Goal: Task Accomplishment & Management: Use online tool/utility

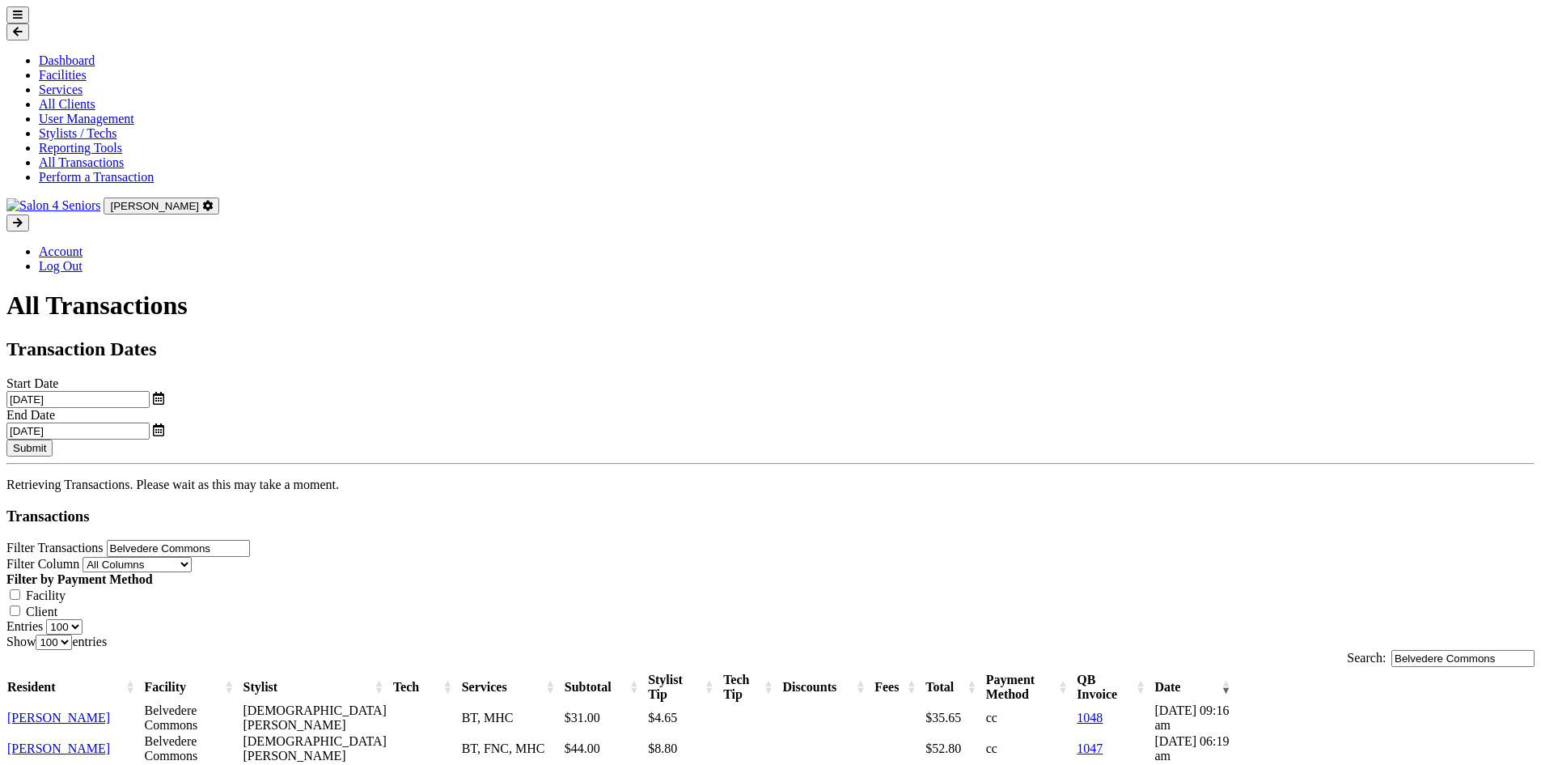
select select "100"
click at [53, 439] on button "Submit" at bounding box center [29, 447] width 46 height 17
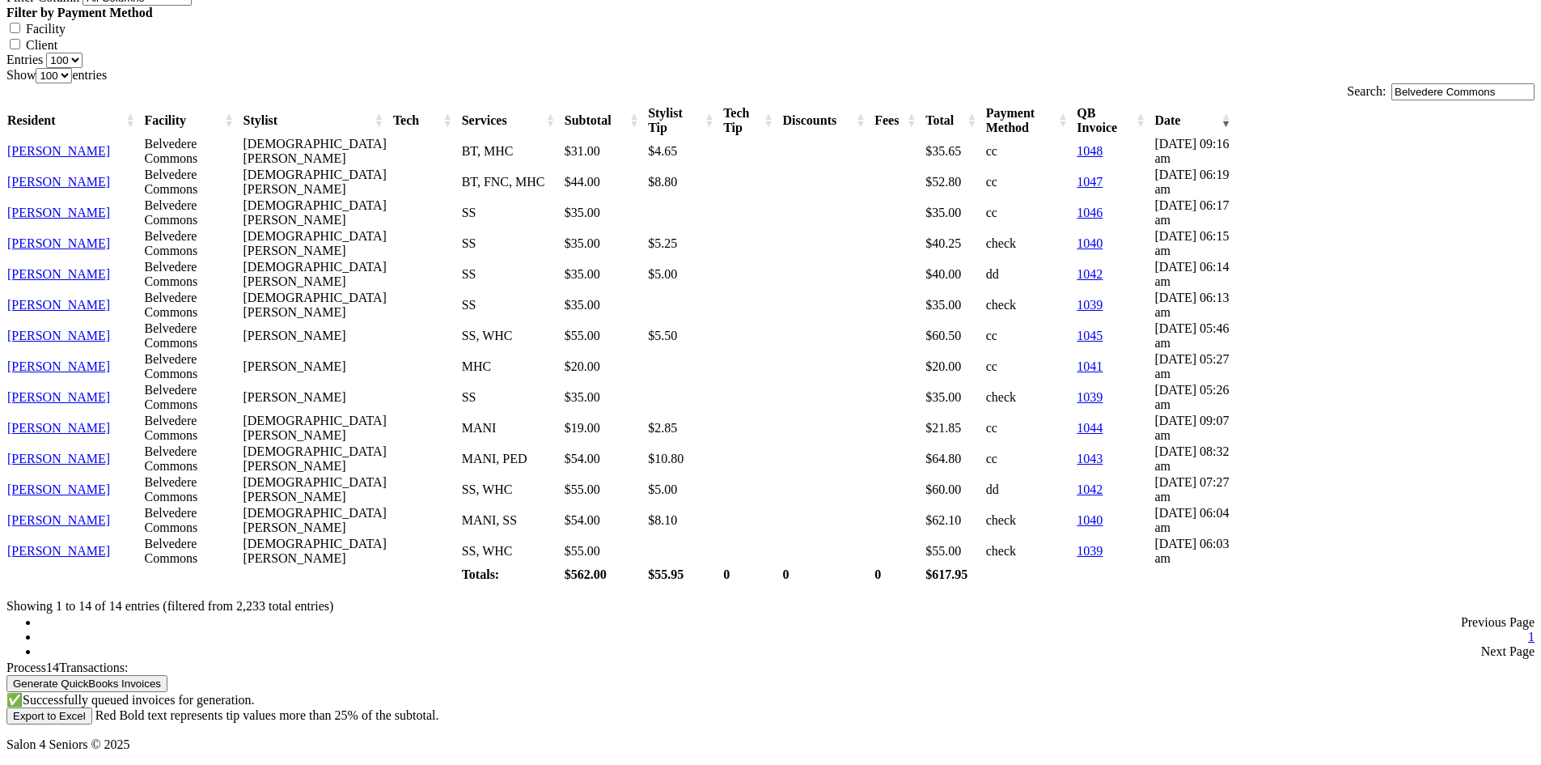
scroll to position [715, 0]
click at [92, 707] on button "Export to Excel" at bounding box center [49, 715] width 86 height 17
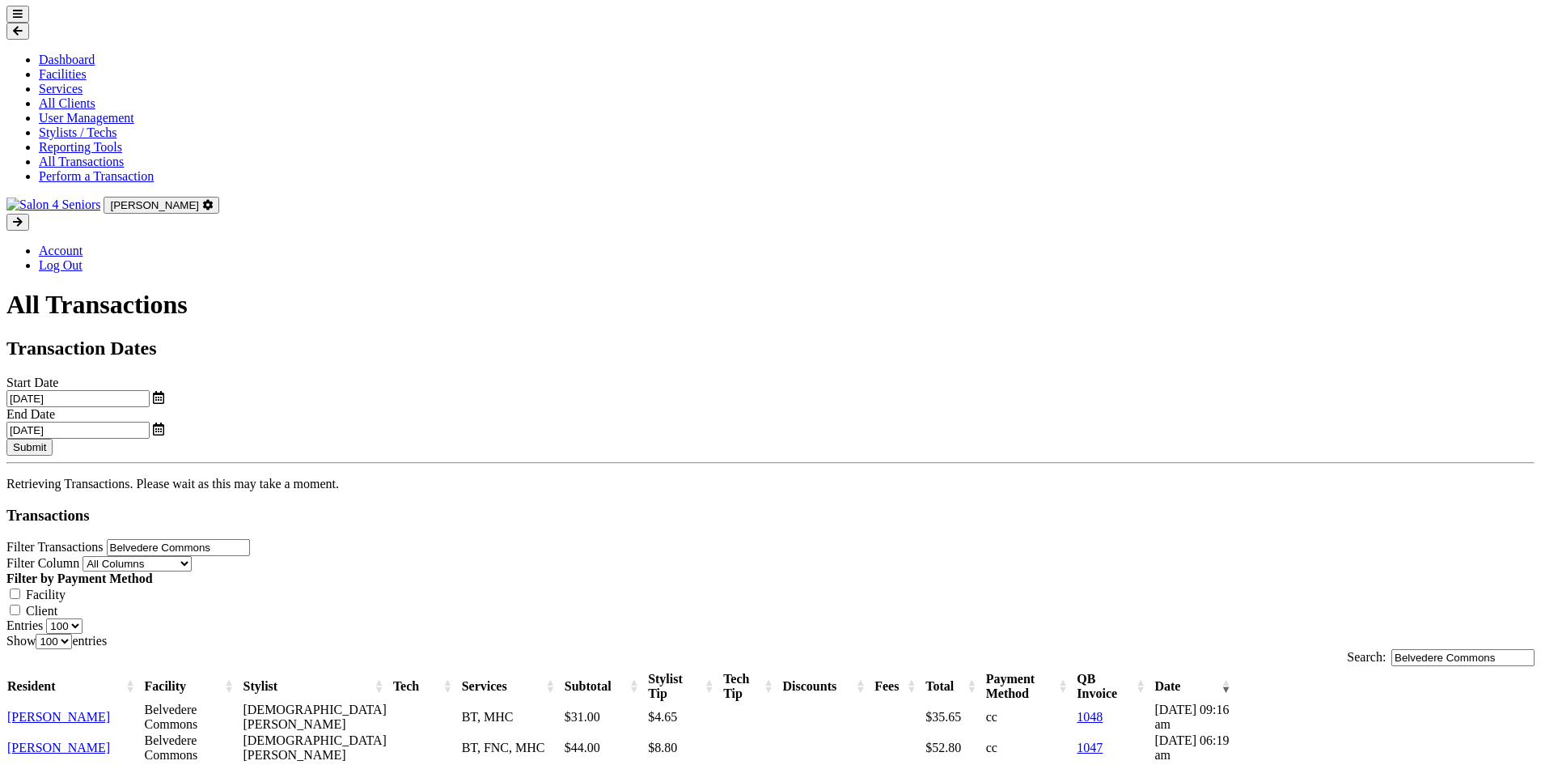
scroll to position [0, 0]
click at [53, 439] on button "Submit" at bounding box center [29, 447] width 46 height 17
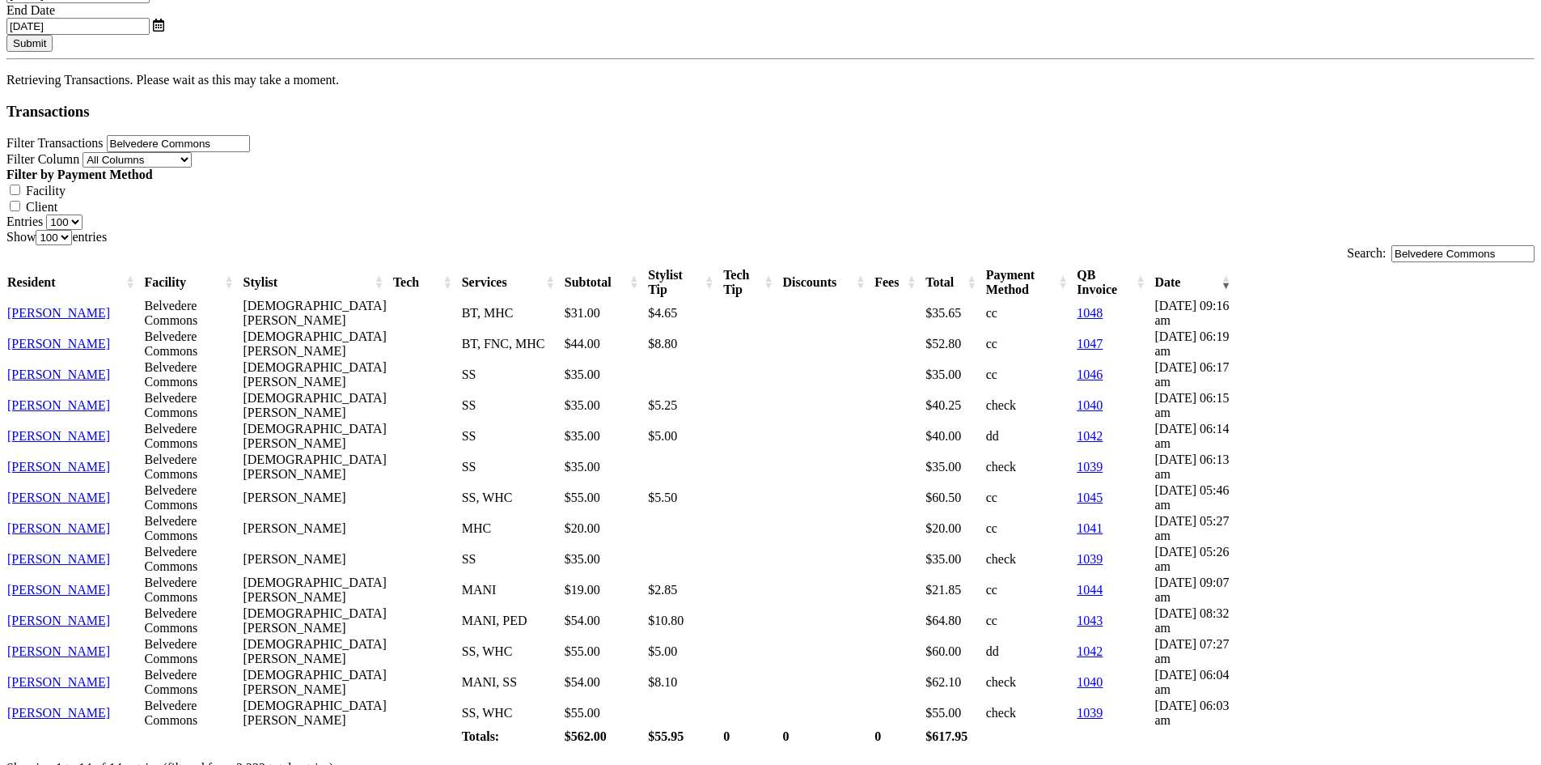
scroll to position [715, 0]
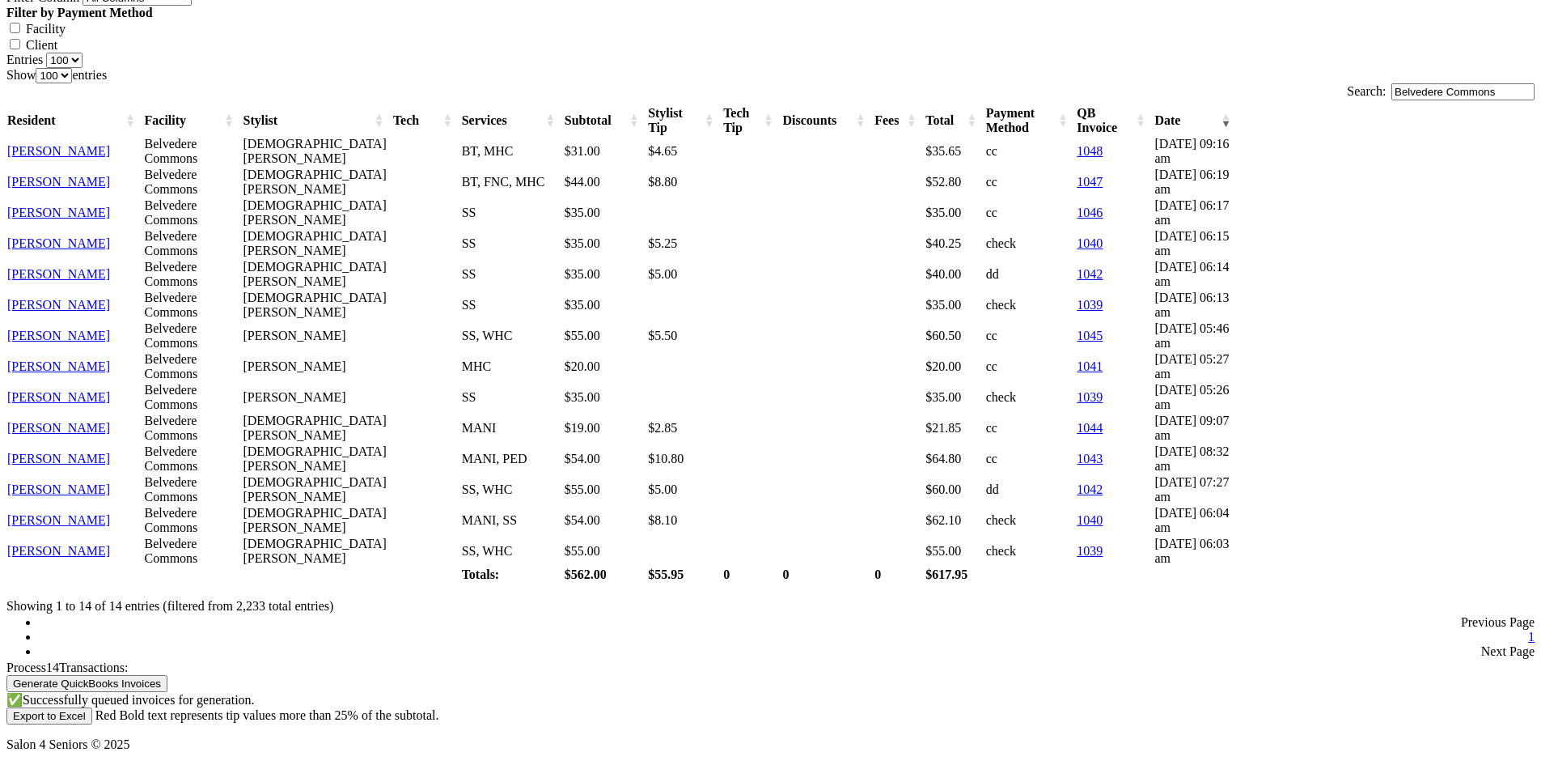
click at [92, 707] on button "Export to Excel" at bounding box center [49, 715] width 86 height 17
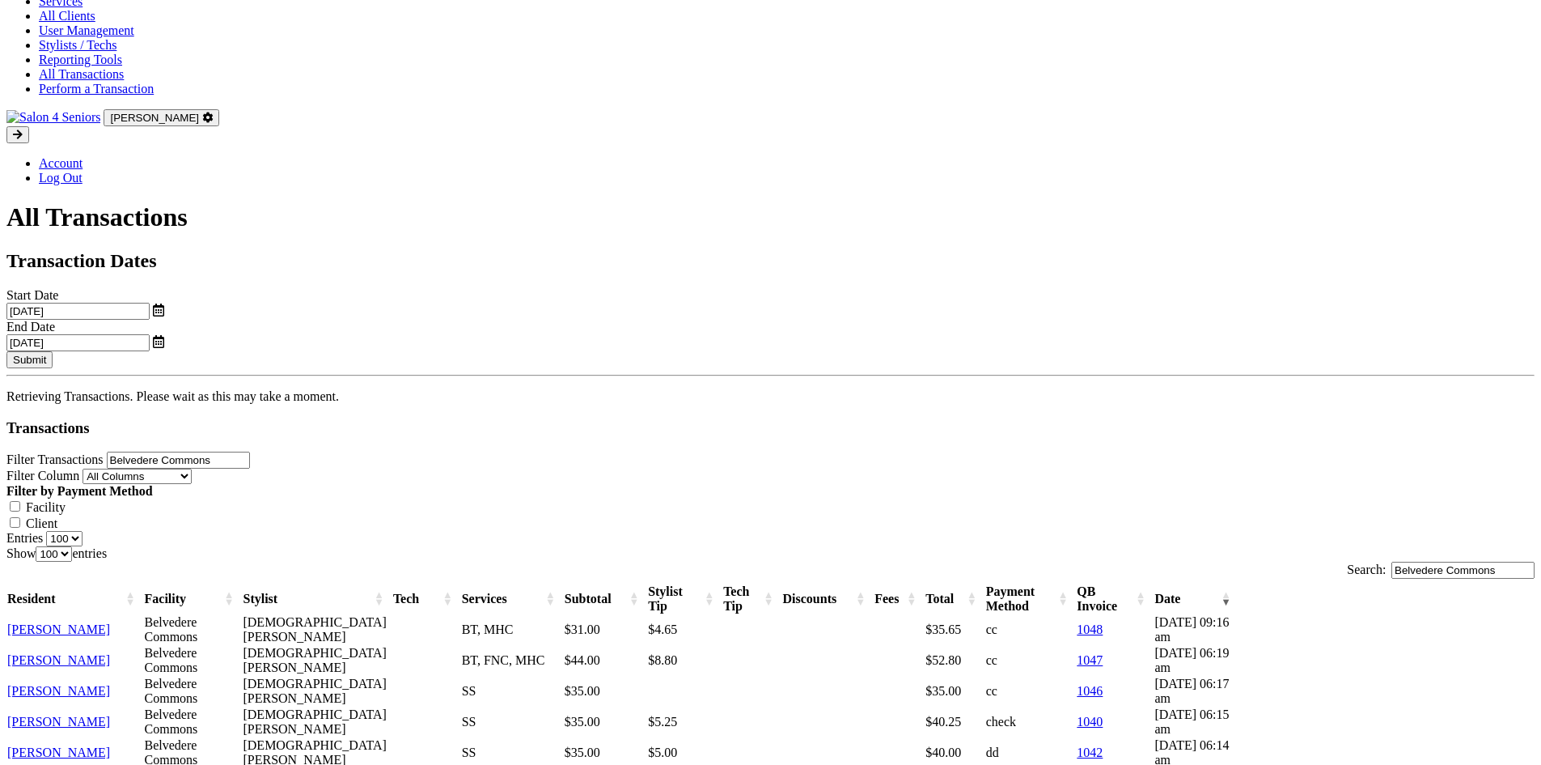
scroll to position [0, 0]
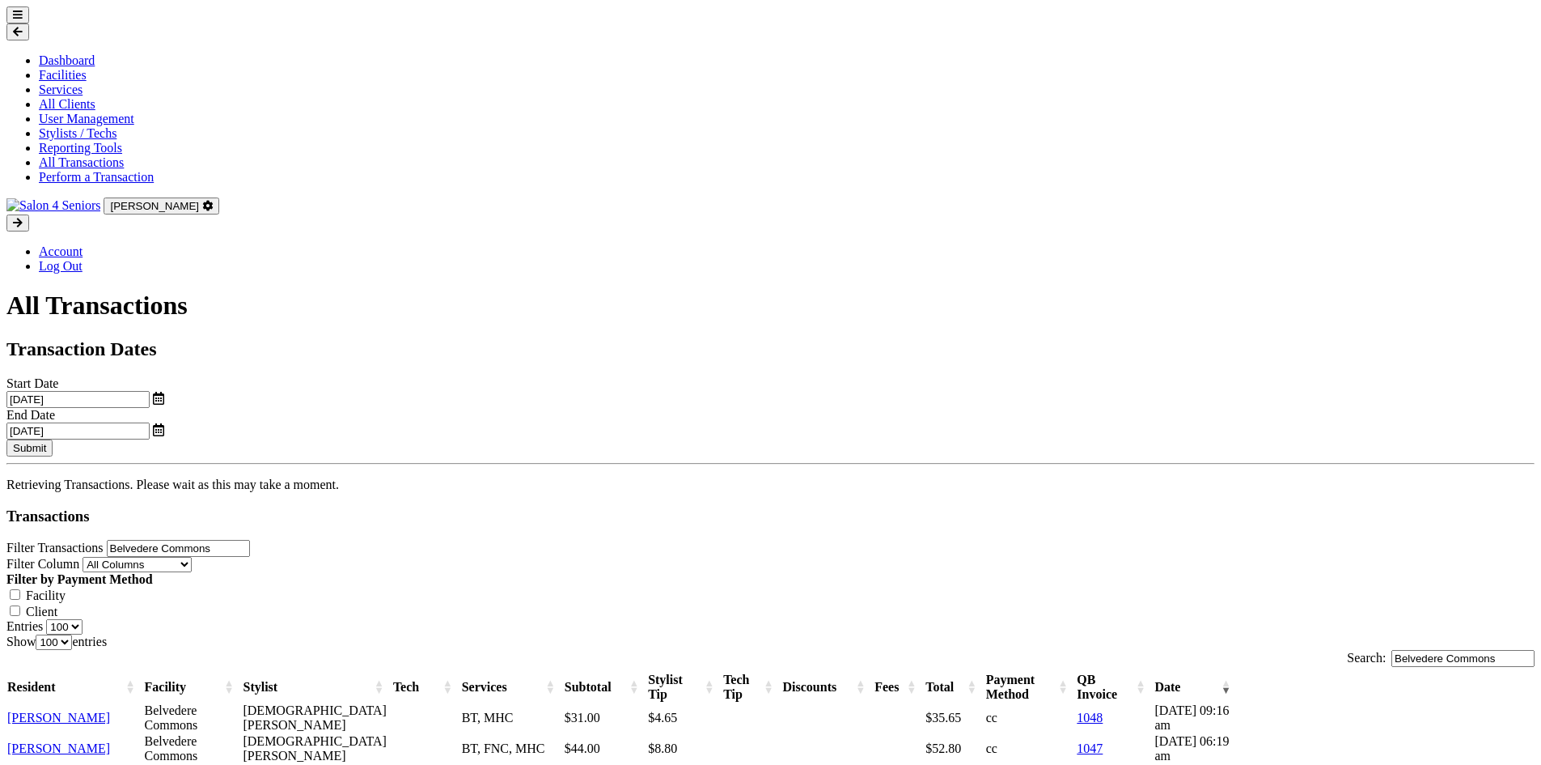
click at [23, 23] on button at bounding box center [17, 14] width 23 height 17
click at [83, 155] on link "Reporting Tools" at bounding box center [80, 148] width 83 height 14
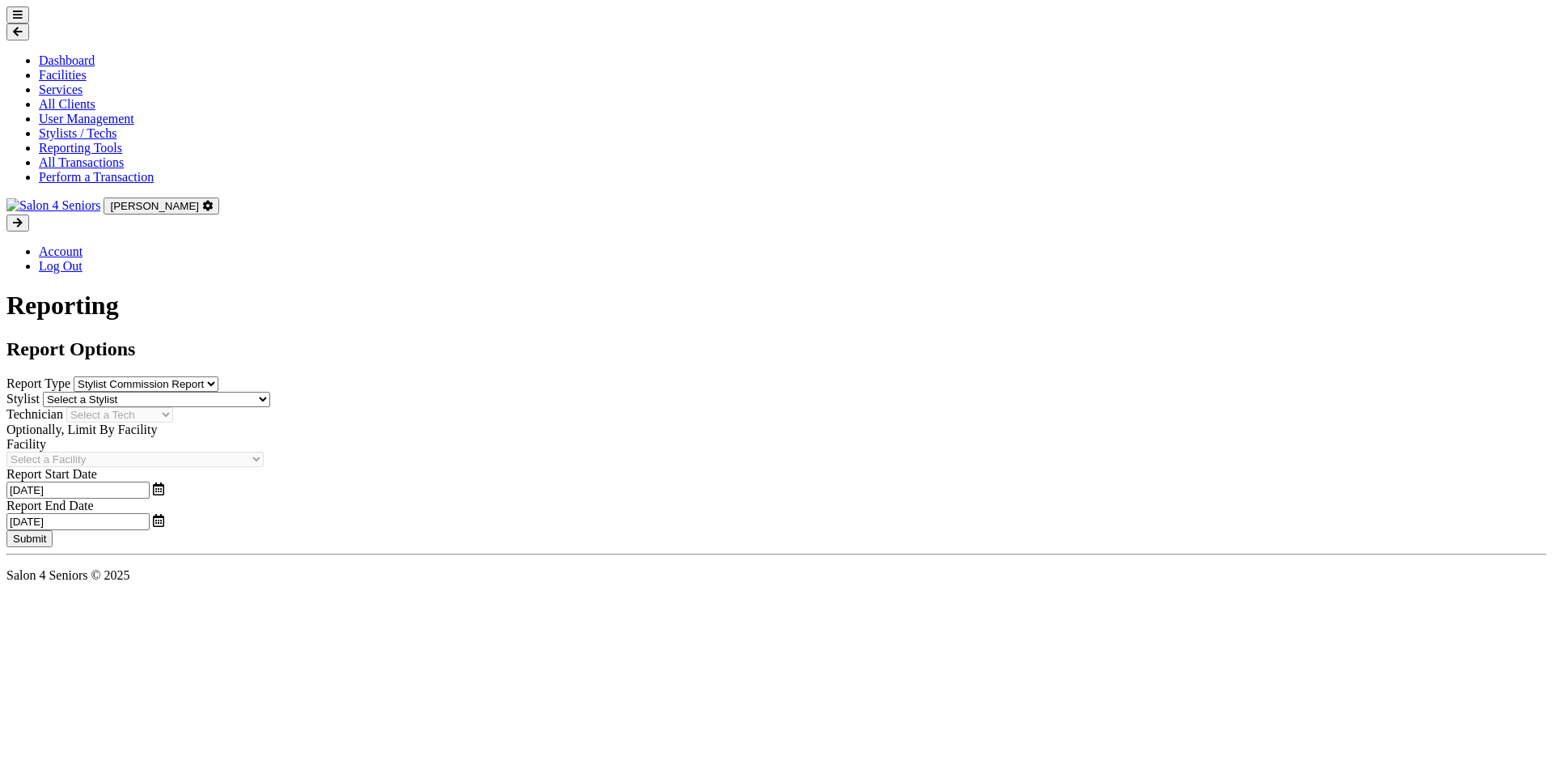
click at [53, 530] on button "Submit" at bounding box center [29, 538] width 46 height 17
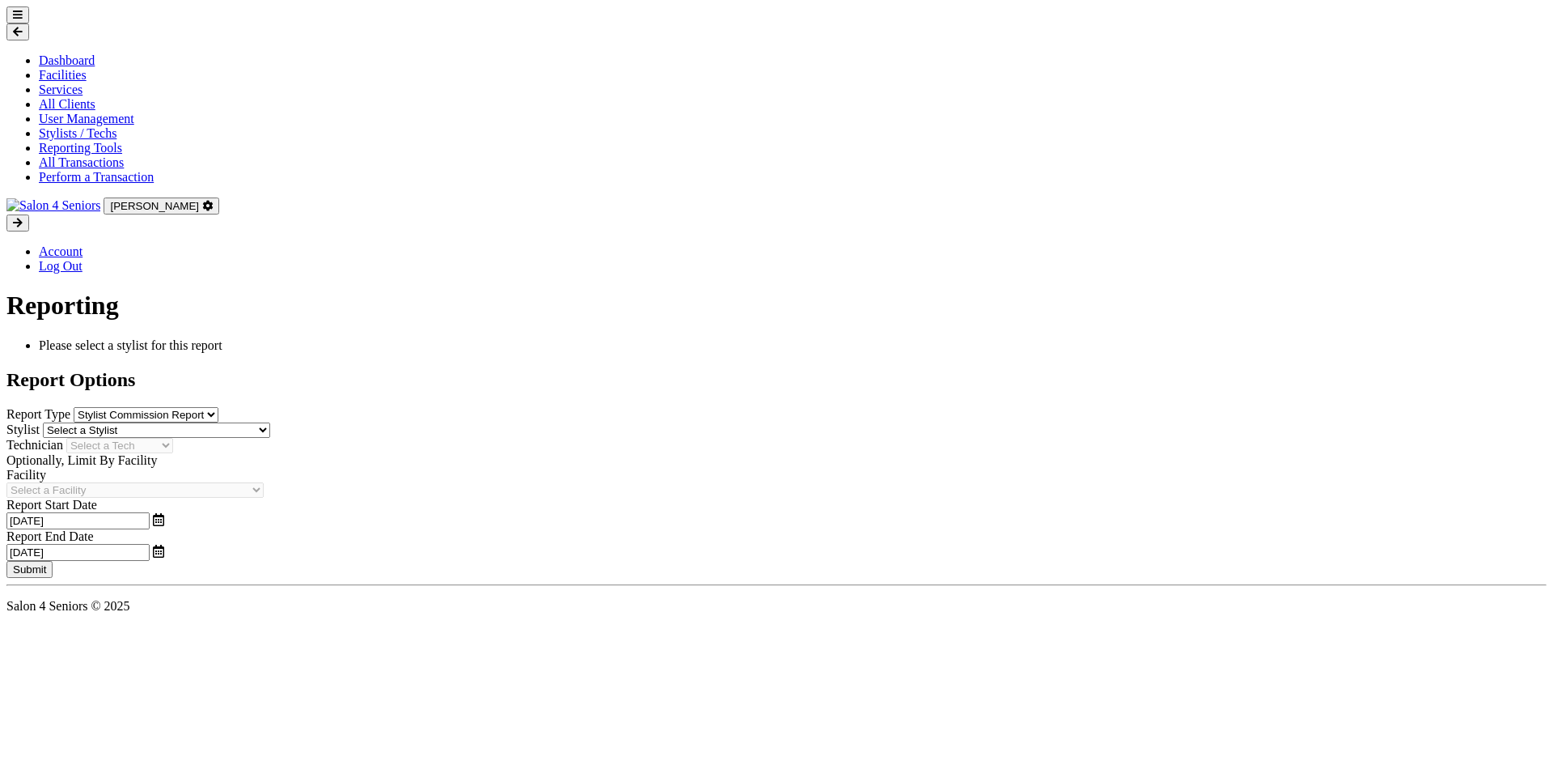
click at [218, 407] on select "Stylist Commission Report Tech Payroll Report Facility Billing Report Individua…" at bounding box center [146, 414] width 145 height 15
click at [427, 407] on div "Report Type Stylist Commission Report Tech Payroll Report Facility Billing Repo…" at bounding box center [776, 414] width 1540 height 15
click at [270, 422] on select "Select a Stylist [PERSON_NAME] [PERSON_NAME] [PERSON_NAME] [PERSON_NAME] [PERSO…" at bounding box center [156, 429] width 227 height 15
select select "166"
click at [163, 422] on select "Select a Stylist [PERSON_NAME] [PERSON_NAME] [PERSON_NAME] [PERSON_NAME] [PERSO…" at bounding box center [156, 429] width 227 height 15
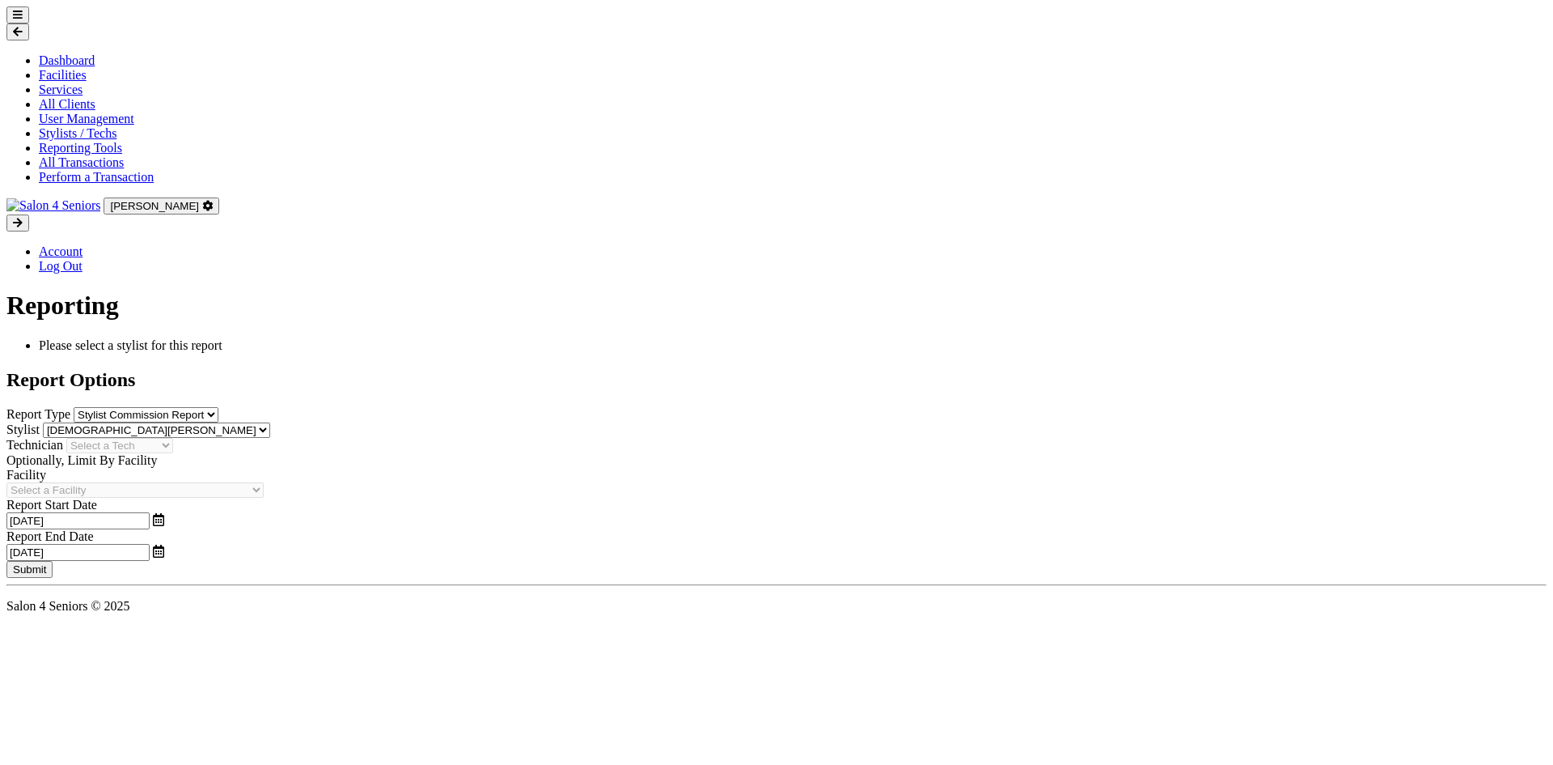
click at [53, 561] on button "Submit" at bounding box center [29, 569] width 46 height 17
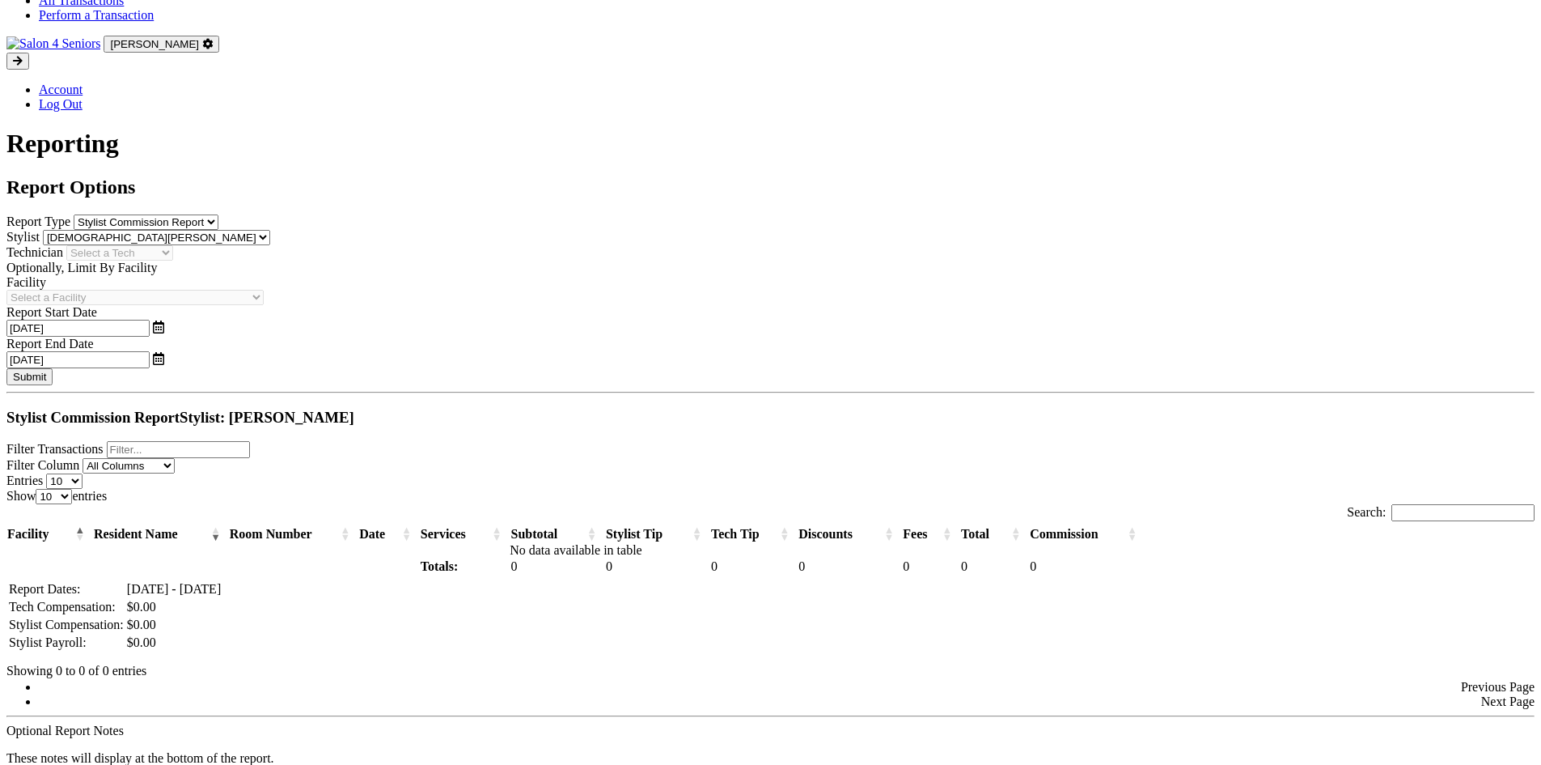
scroll to position [405, 0]
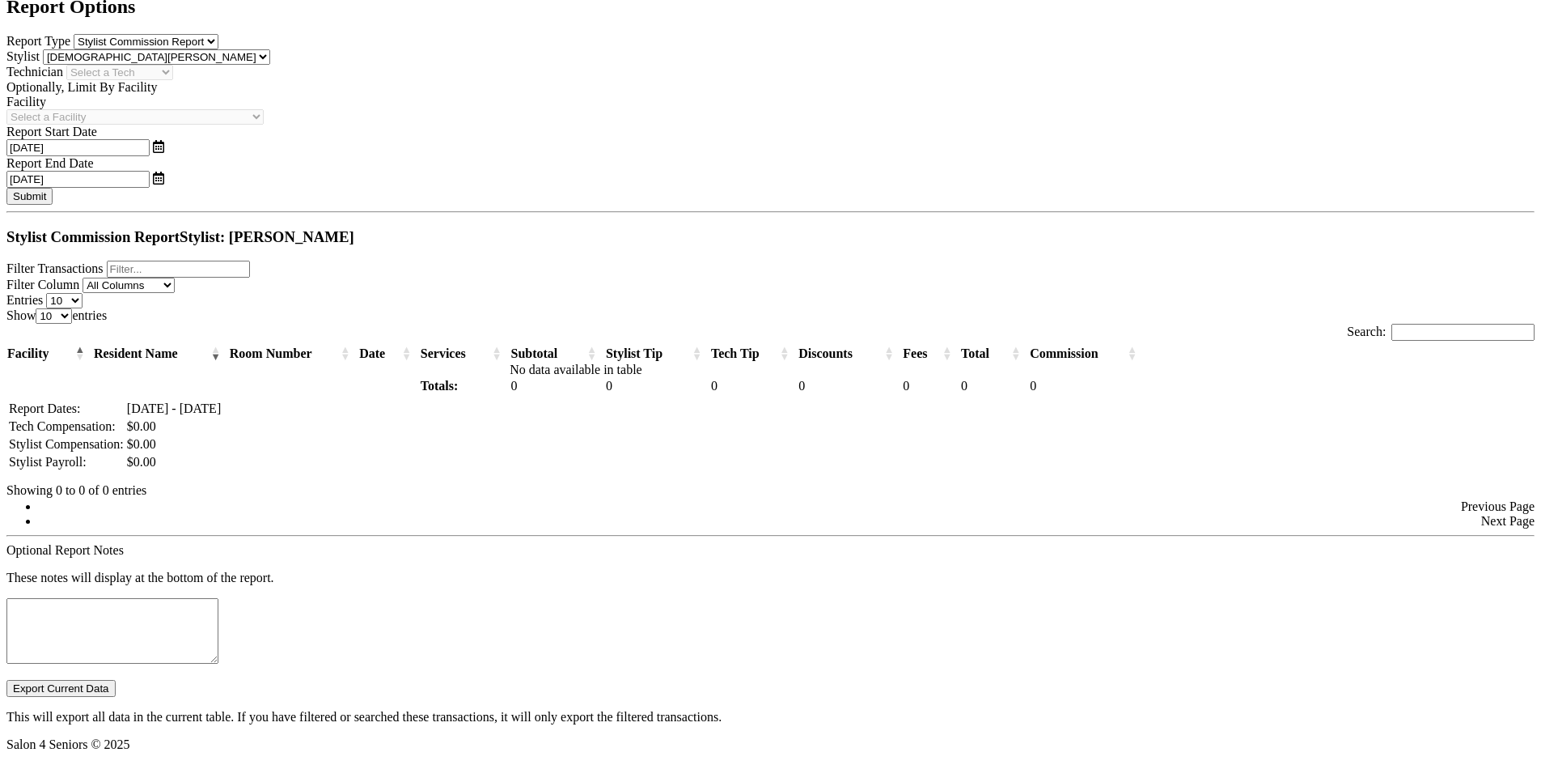
drag, startPoint x: 777, startPoint y: 485, endPoint x: 597, endPoint y: 481, distance: 179.7
click at [599, 481] on div "Showing 0 to 0 of 0 entries" at bounding box center [770, 485] width 1528 height 26
click at [116, 680] on button "Export Current Data" at bounding box center [60, 688] width 109 height 17
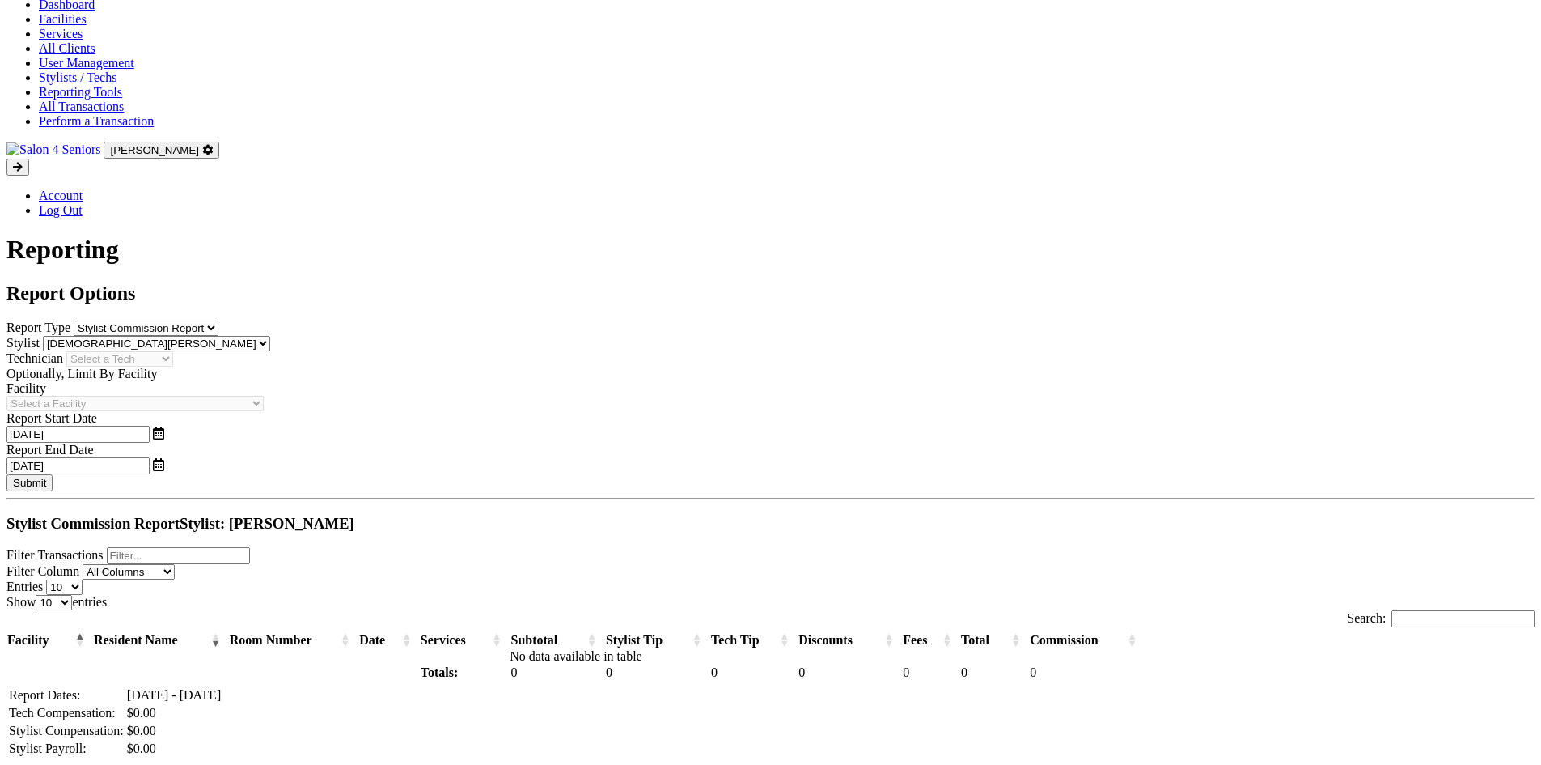
scroll to position [0, 0]
